Goal: Navigation & Orientation: Find specific page/section

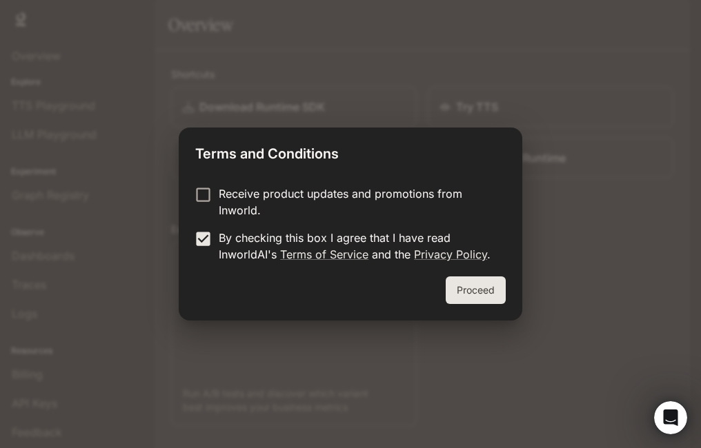
click at [469, 289] on button "Proceed" at bounding box center [475, 291] width 60 height 28
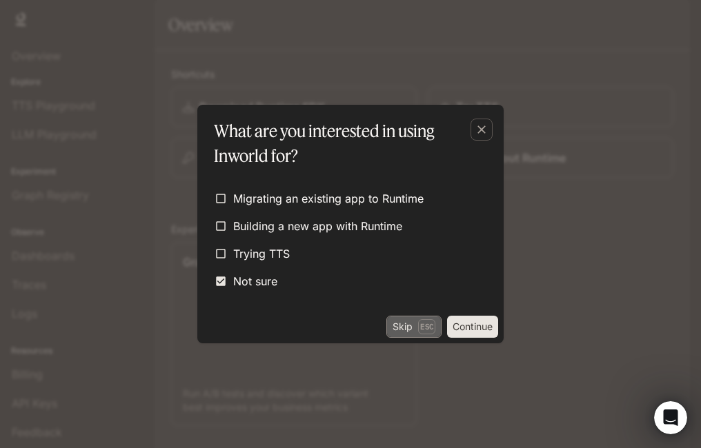
click at [427, 329] on p "Esc" at bounding box center [426, 326] width 17 height 15
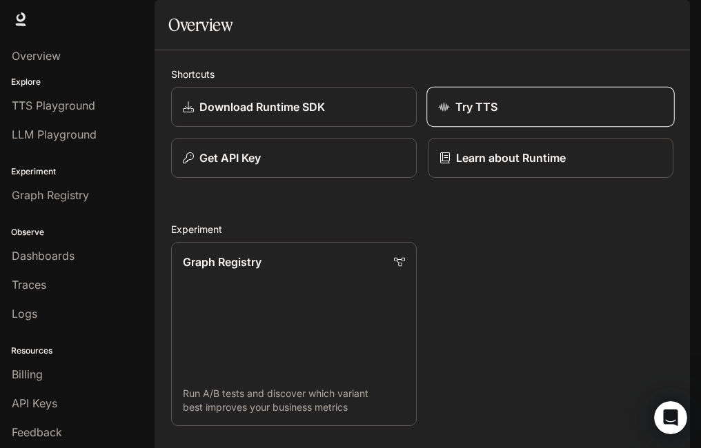
click at [485, 128] on link "Try TTS" at bounding box center [550, 107] width 248 height 41
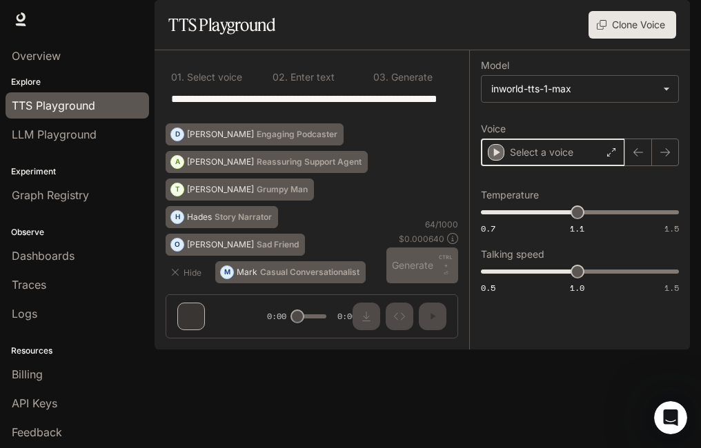
click at [501, 159] on icon "button" at bounding box center [496, 153] width 14 height 14
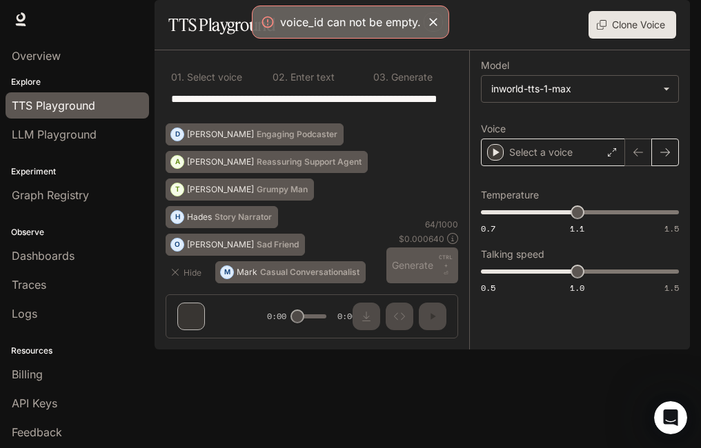
click at [658, 166] on button "button" at bounding box center [665, 153] width 28 height 28
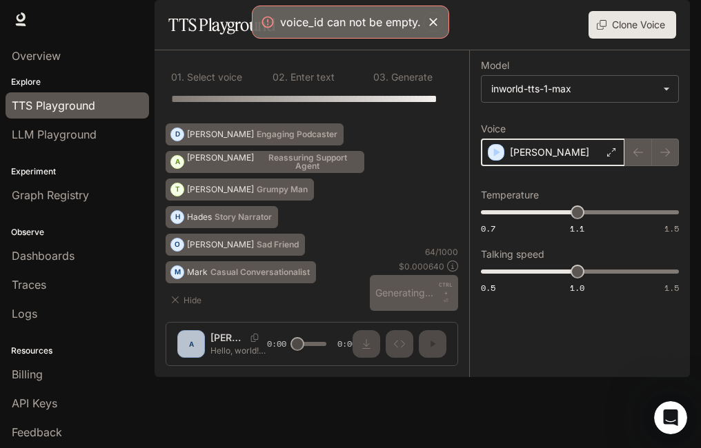
click at [502, 160] on div "button" at bounding box center [495, 152] width 15 height 15
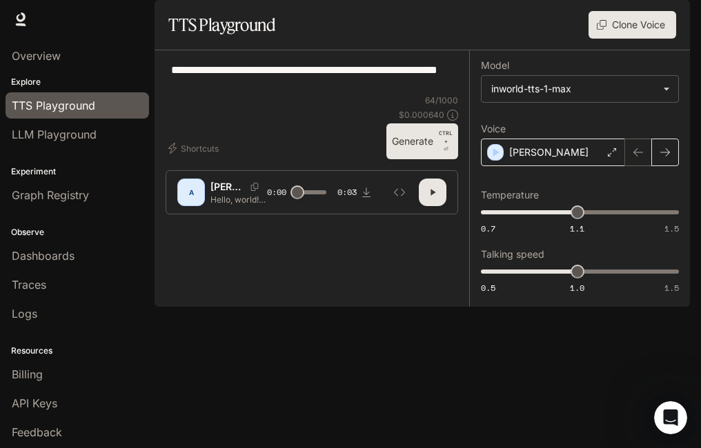
click at [657, 166] on button "button" at bounding box center [665, 153] width 28 height 28
click at [660, 158] on icon "button" at bounding box center [664, 152] width 11 height 11
click at [613, 157] on icon at bounding box center [612, 152] width 8 height 8
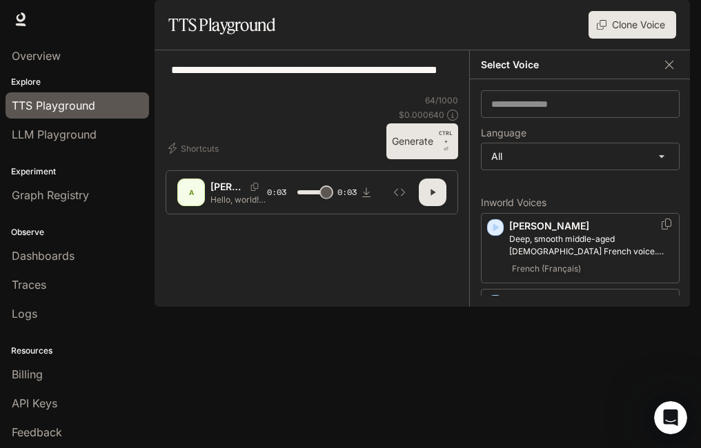
type input "*"
click at [541, 111] on input "text" at bounding box center [579, 104] width 197 height 14
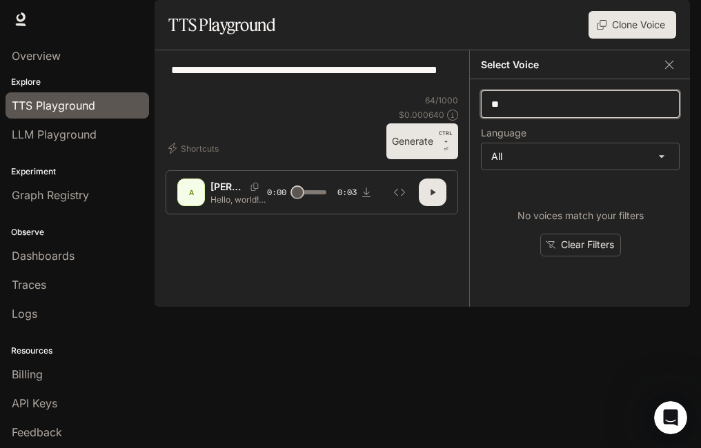
type input "*"
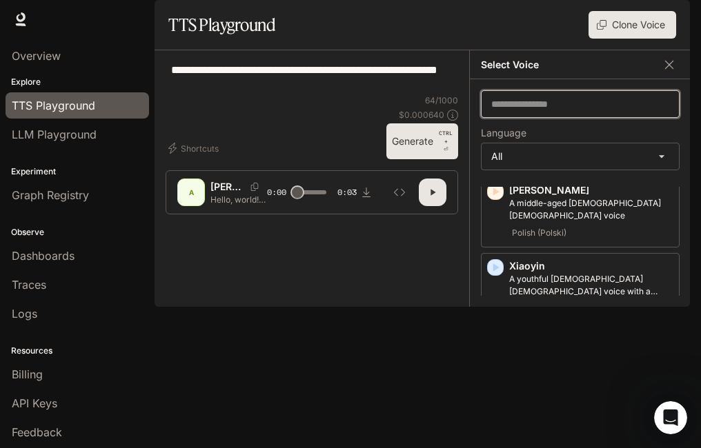
scroll to position [3448, 0]
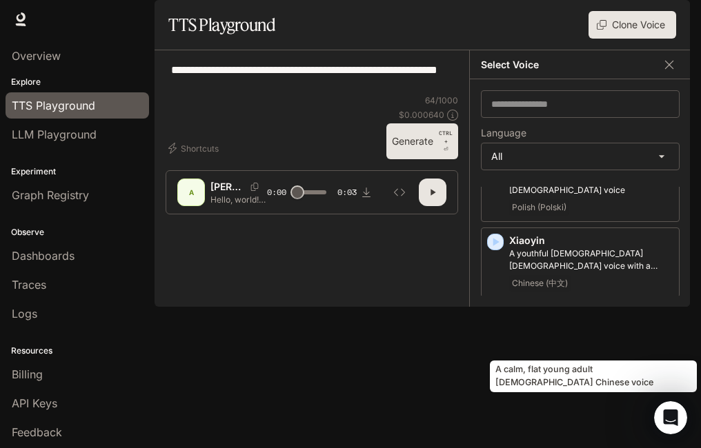
click at [545, 399] on p "A calm, flat young adult [DEMOGRAPHIC_DATA] Chinese voice" at bounding box center [591, 411] width 164 height 25
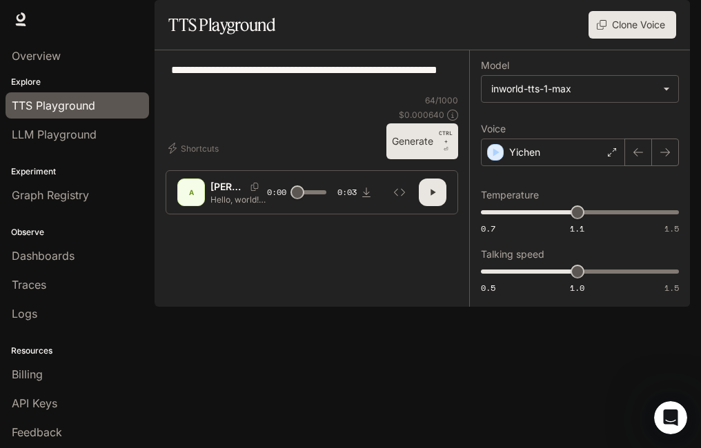
click at [439, 206] on button "button" at bounding box center [433, 193] width 28 height 28
type input "*"
click at [605, 166] on div "Yichen" at bounding box center [553, 153] width 144 height 28
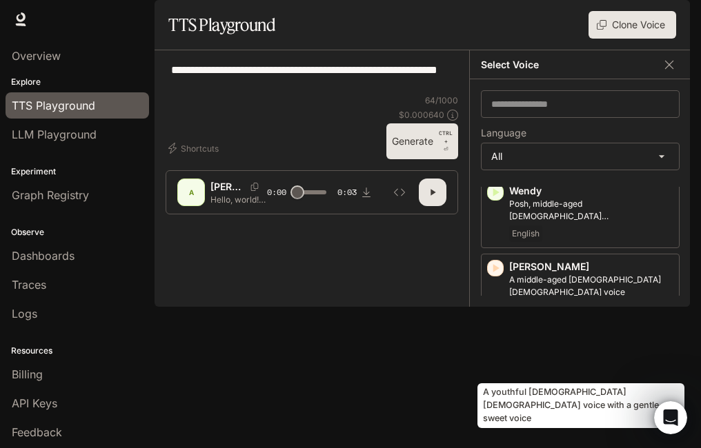
scroll to position [3274, 0]
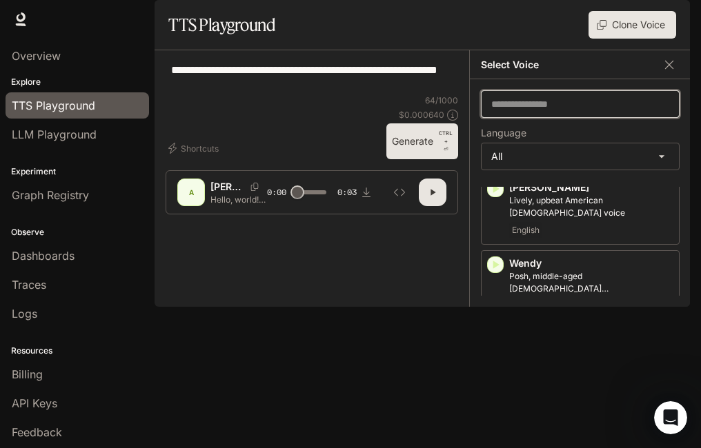
click at [561, 111] on input "text" at bounding box center [579, 104] width 197 height 14
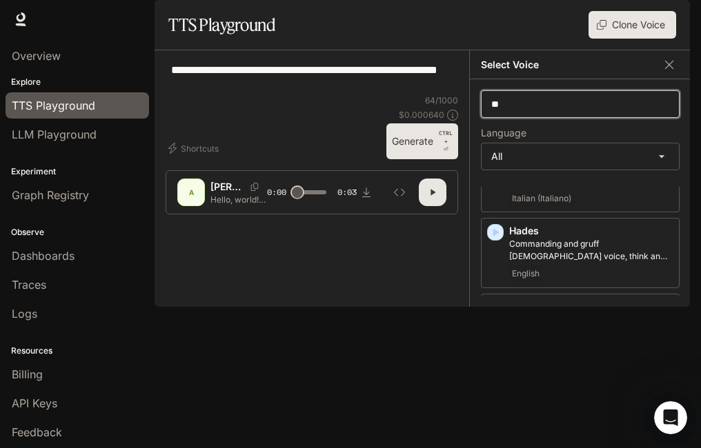
scroll to position [690, 0]
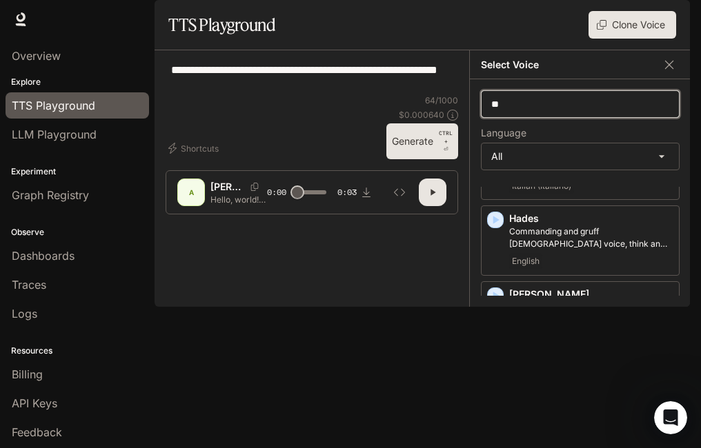
click at [619, 111] on input "*" at bounding box center [579, 104] width 197 height 14
type input "*"
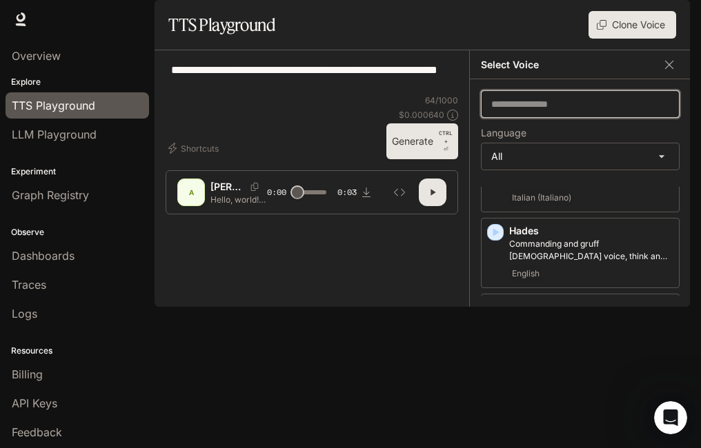
click at [535, 111] on input "text" at bounding box center [579, 104] width 197 height 14
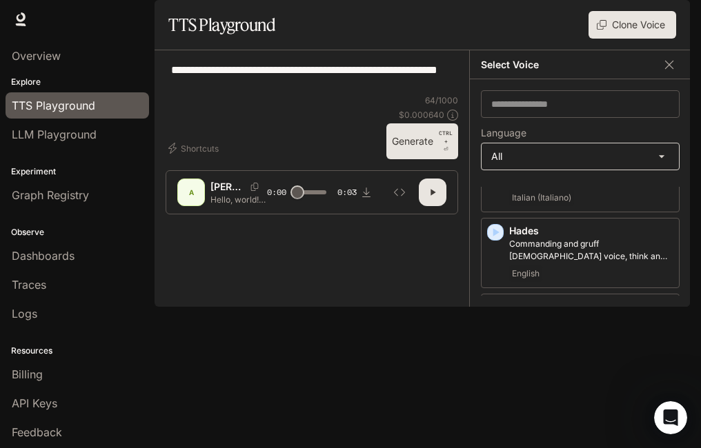
click at [668, 188] on body "**********" at bounding box center [350, 224] width 701 height 448
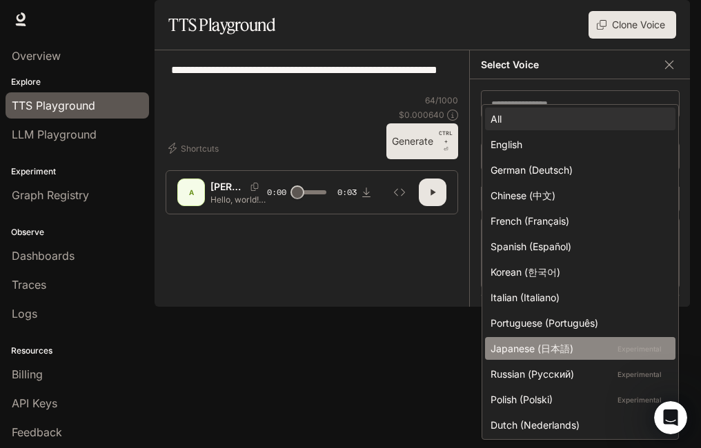
click at [539, 344] on div "Japanese (日本語) Experimental" at bounding box center [577, 348] width 174 height 14
type input "*****"
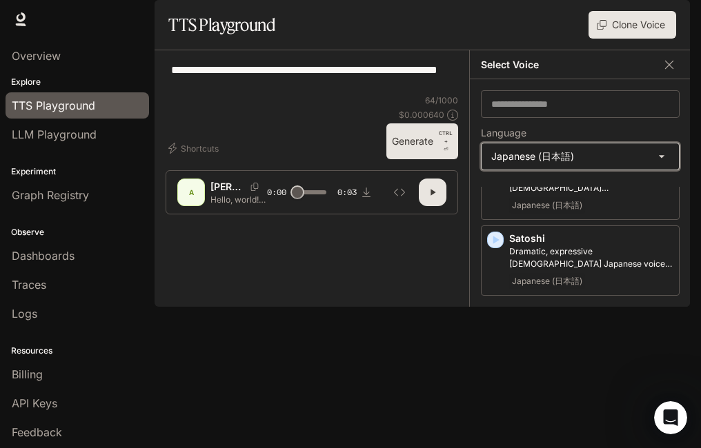
scroll to position [0, 0]
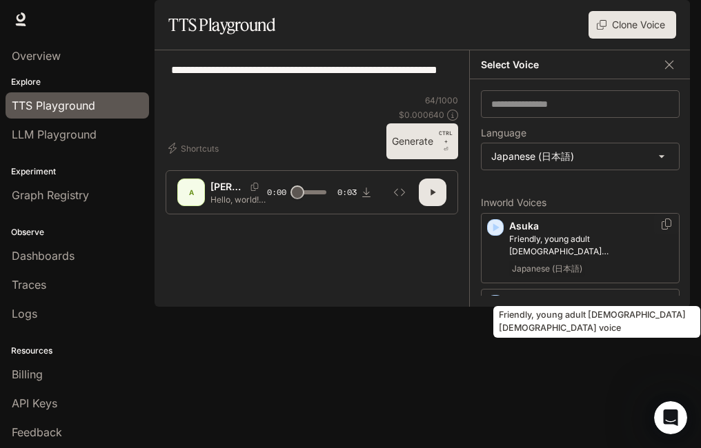
click at [552, 258] on p "Friendly, young adult [DEMOGRAPHIC_DATA] [DEMOGRAPHIC_DATA] voice" at bounding box center [591, 245] width 164 height 25
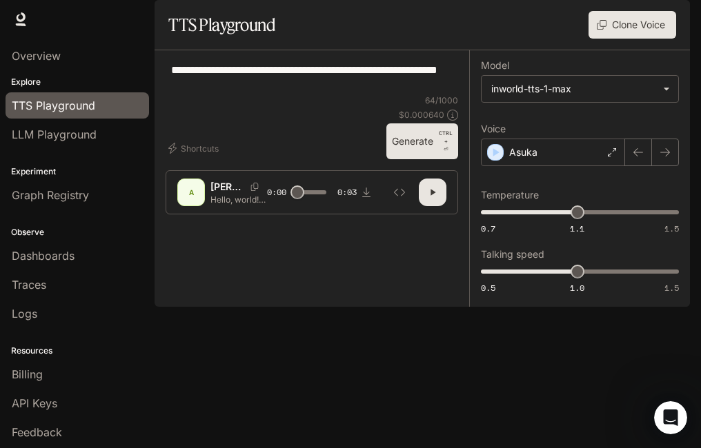
click at [432, 206] on button "button" at bounding box center [433, 193] width 28 height 28
click at [548, 166] on div "Asuka" at bounding box center [553, 153] width 144 height 28
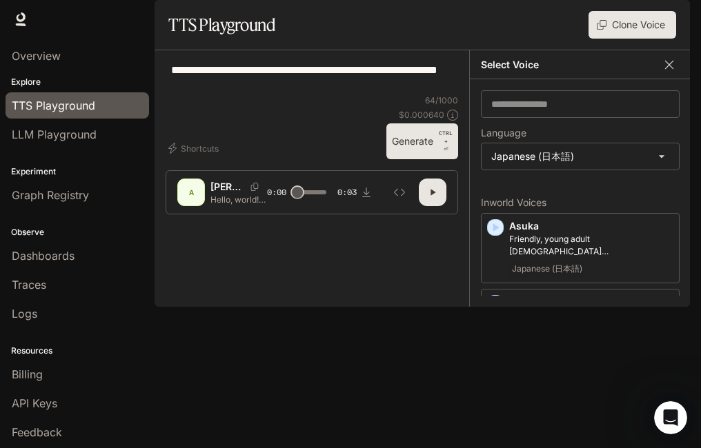
click at [666, 72] on icon "button" at bounding box center [669, 65] width 14 height 14
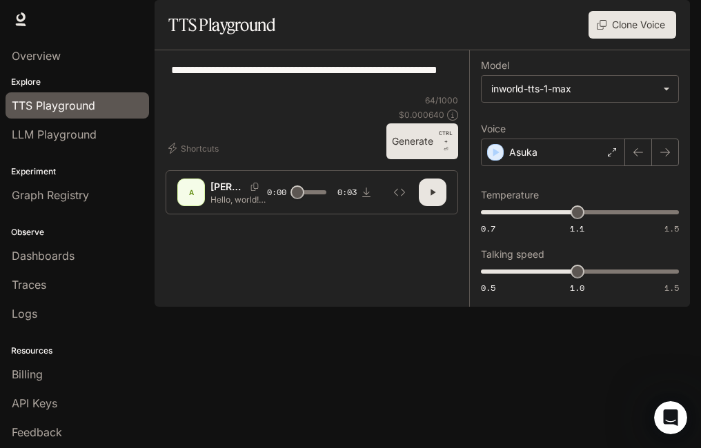
click at [430, 198] on icon "button" at bounding box center [432, 192] width 11 height 11
type input "*"
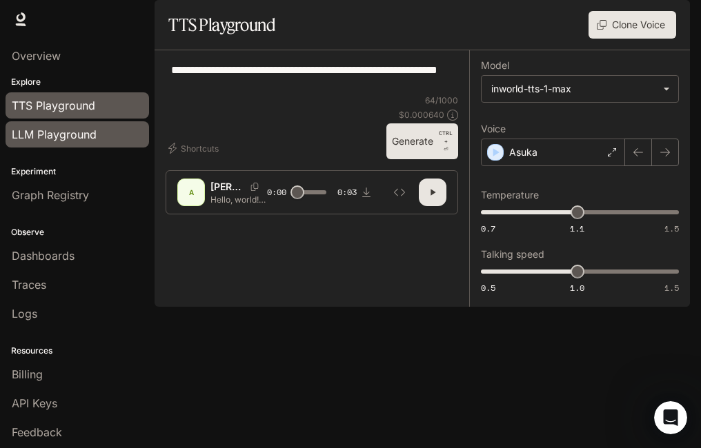
click at [55, 134] on span "LLM Playground" at bounding box center [54, 134] width 85 height 17
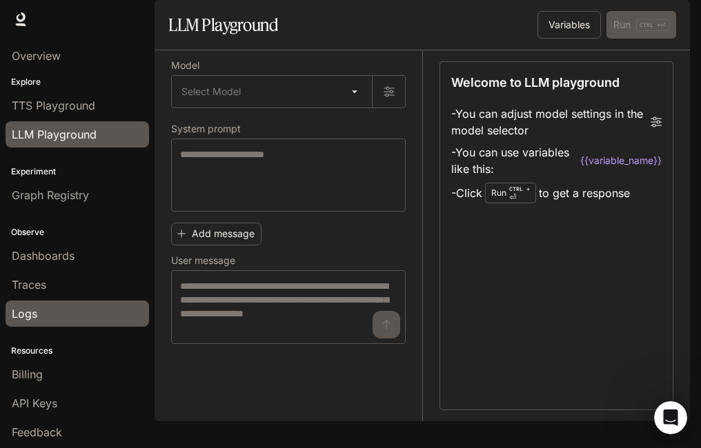
click at [55, 319] on div "Logs" at bounding box center [77, 314] width 131 height 17
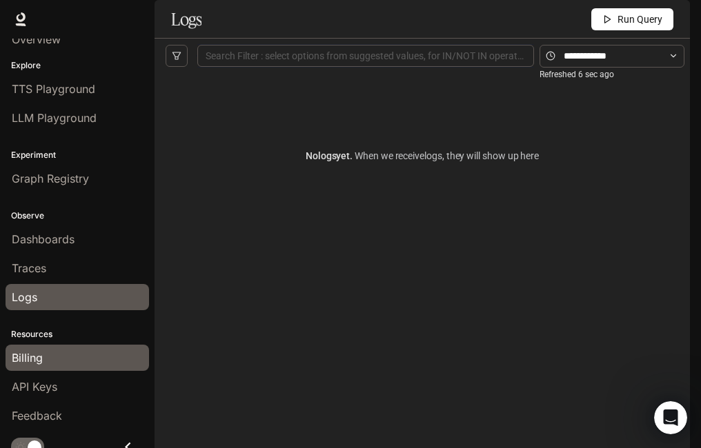
scroll to position [30, 0]
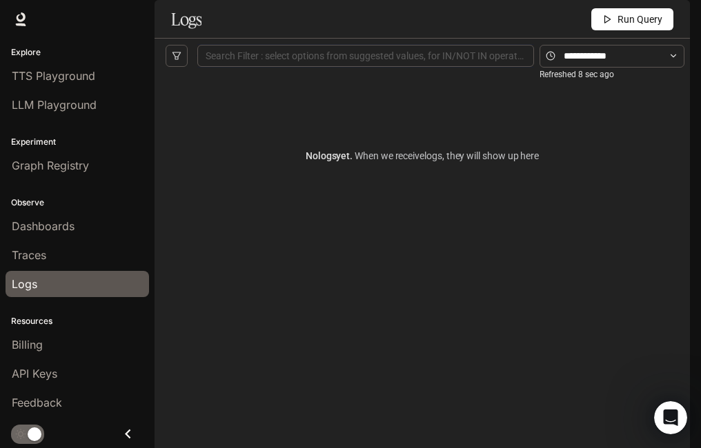
click at [21, 31] on div "Runtime Runtime Documentation Documentation" at bounding box center [350, 19] width 701 height 39
click at [16, 23] on icon at bounding box center [21, 19] width 14 height 14
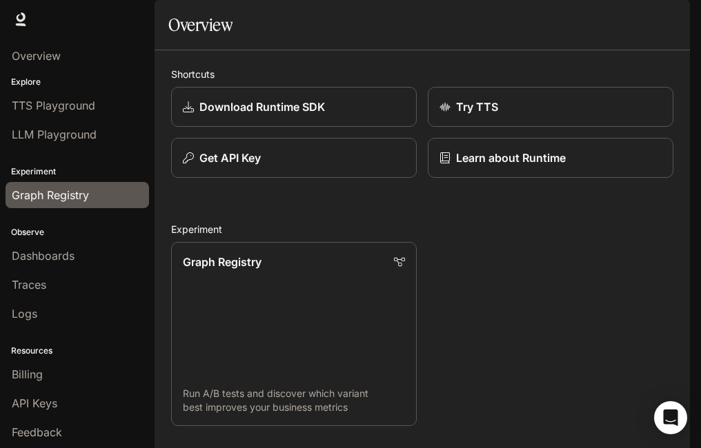
click at [50, 203] on link "Graph Registry" at bounding box center [77, 195] width 143 height 26
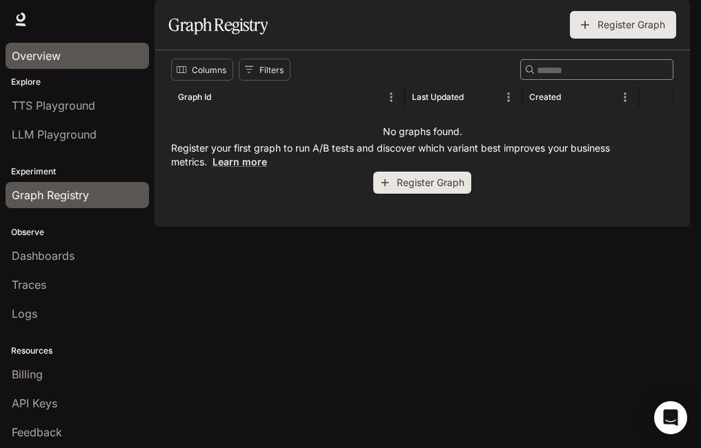
click at [32, 63] on span "Overview" at bounding box center [36, 56] width 49 height 17
